Goal: Obtain resource: Download file/media

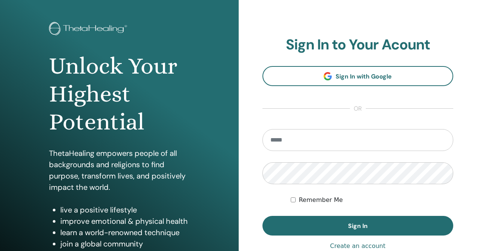
scroll to position [38, 0]
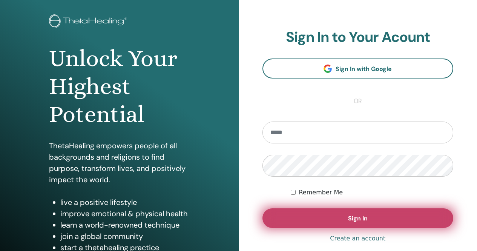
type input "**********"
click at [359, 221] on span "Sign In" at bounding box center [358, 218] width 20 height 8
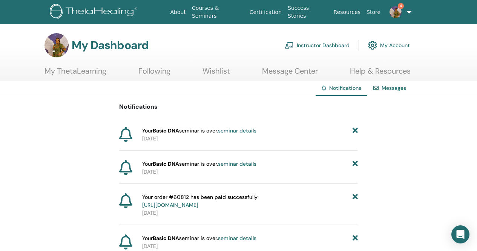
click at [316, 45] on link "Instructor Dashboard" at bounding box center [316, 45] width 65 height 17
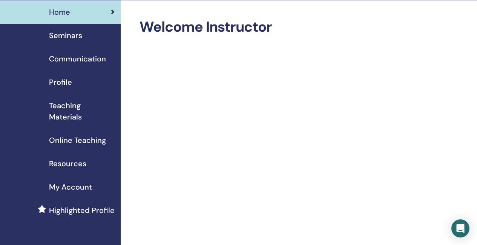
scroll to position [38, 0]
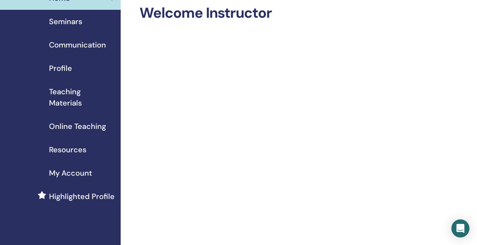
click at [69, 98] on span "Teaching Materials" at bounding box center [82, 97] width 66 height 23
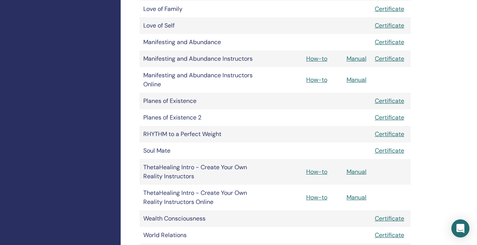
scroll to position [565, 0]
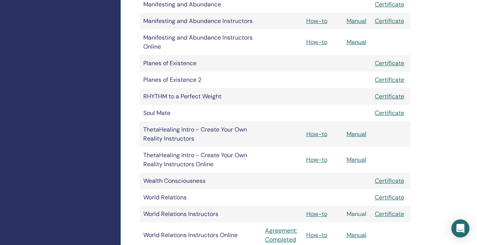
click at [357, 213] on link "Manual" at bounding box center [356, 214] width 20 height 8
